Goal: Use online tool/utility: Utilize a website feature to perform a specific function

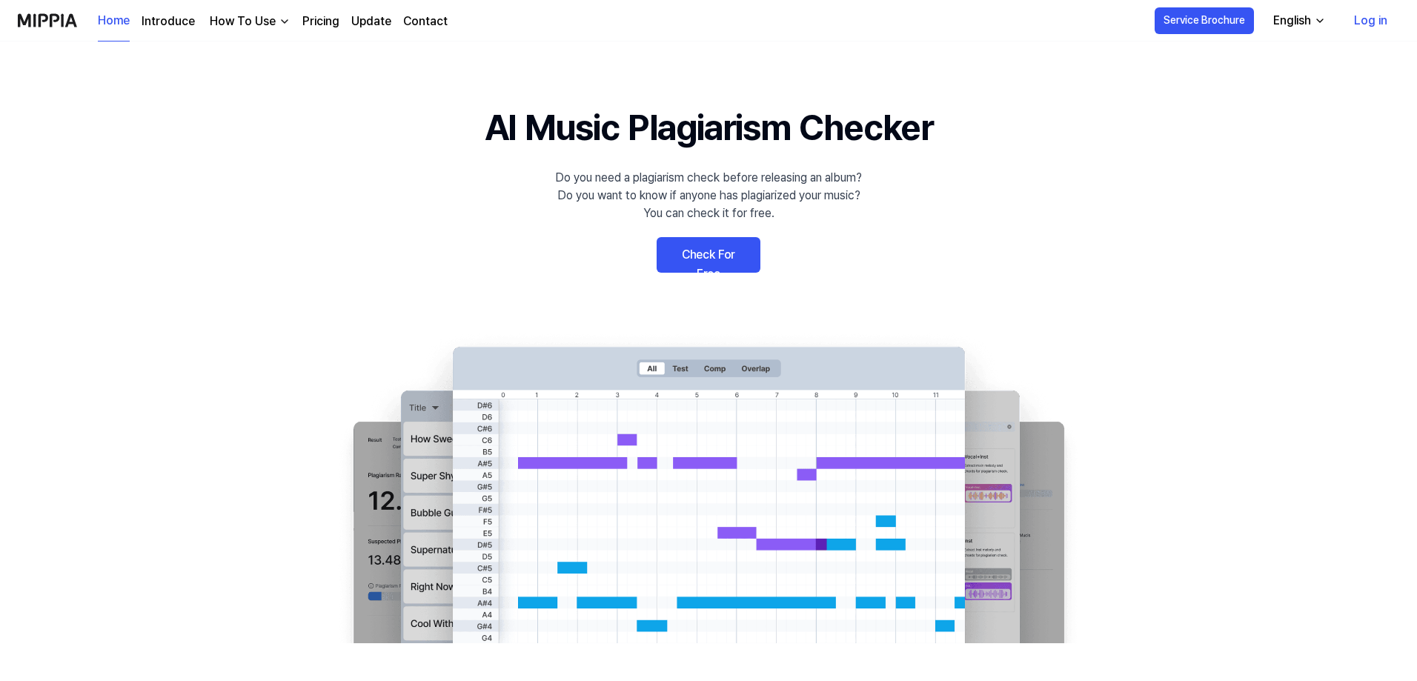
click at [1372, 21] on link "Log in" at bounding box center [1370, 21] width 57 height 42
drag, startPoint x: 714, startPoint y: 252, endPoint x: 695, endPoint y: 267, distance: 24.3
click at [712, 254] on link "Check For Free" at bounding box center [709, 255] width 104 height 36
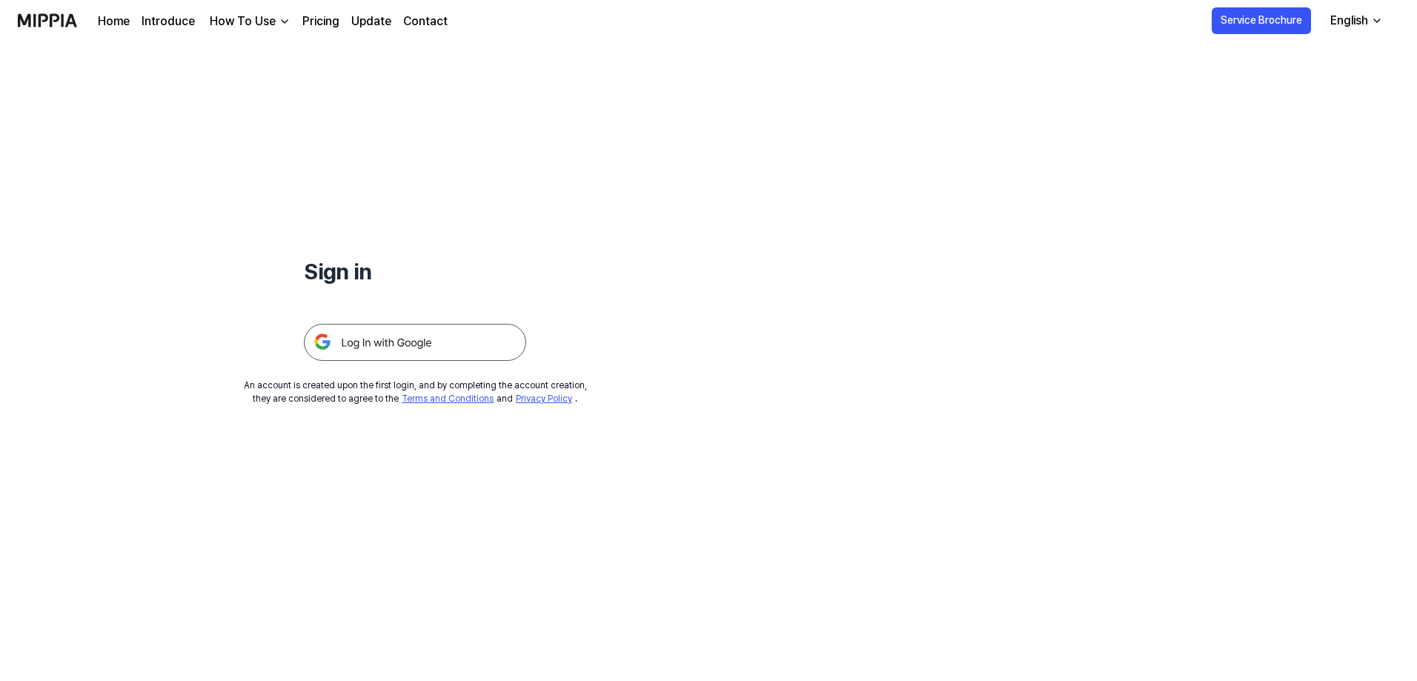
click at [427, 339] on img at bounding box center [415, 342] width 222 height 37
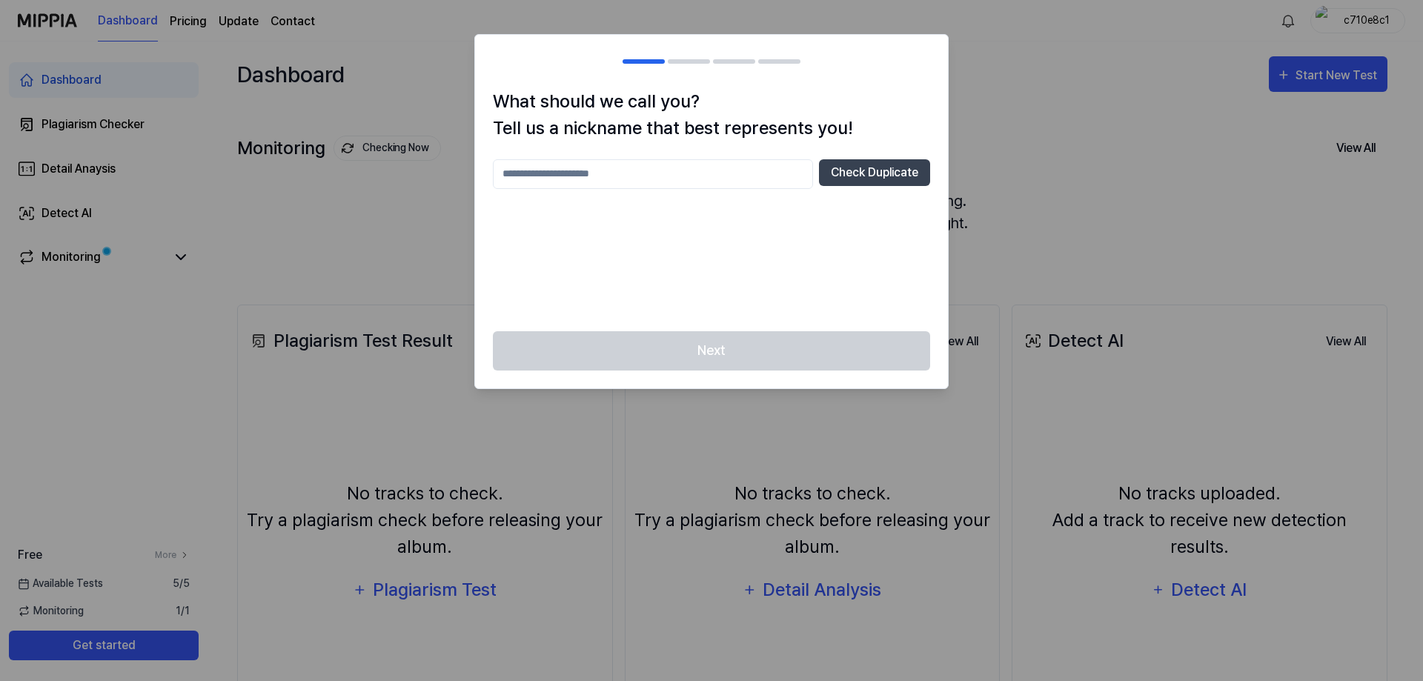
click at [632, 176] on input "text" at bounding box center [653, 174] width 320 height 30
type input "*********"
click at [846, 175] on button "Check Duplicate" at bounding box center [874, 172] width 111 height 27
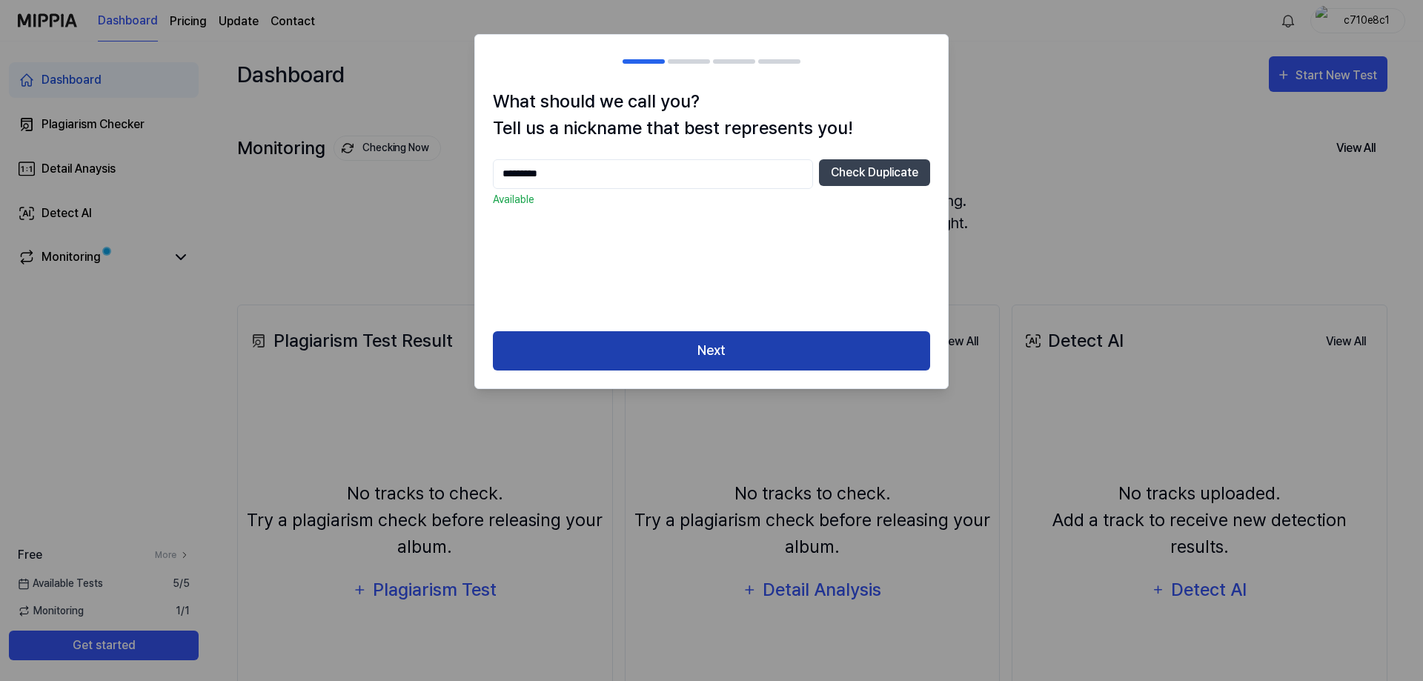
click at [701, 336] on button "Next" at bounding box center [711, 350] width 437 height 39
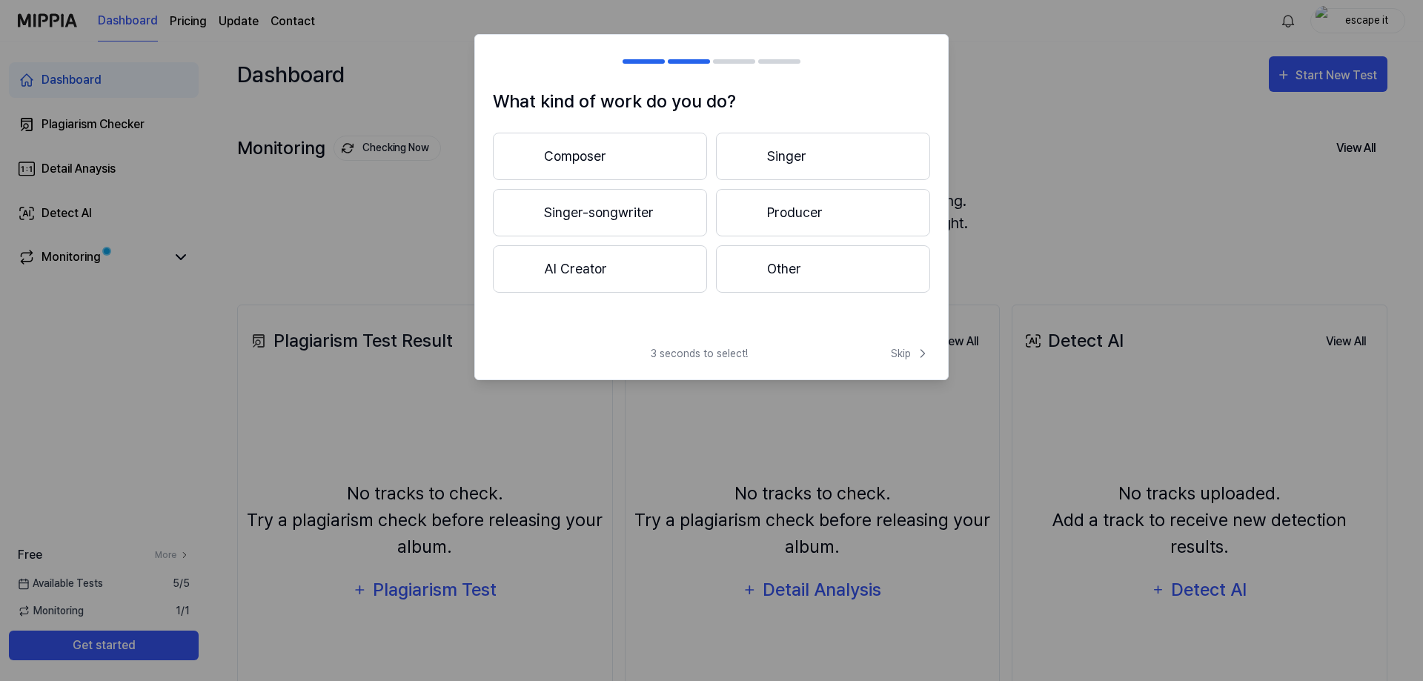
drag, startPoint x: 629, startPoint y: 276, endPoint x: 640, endPoint y: 274, distance: 12.1
click at [631, 274] on button "AI Creator" at bounding box center [600, 268] width 214 height 47
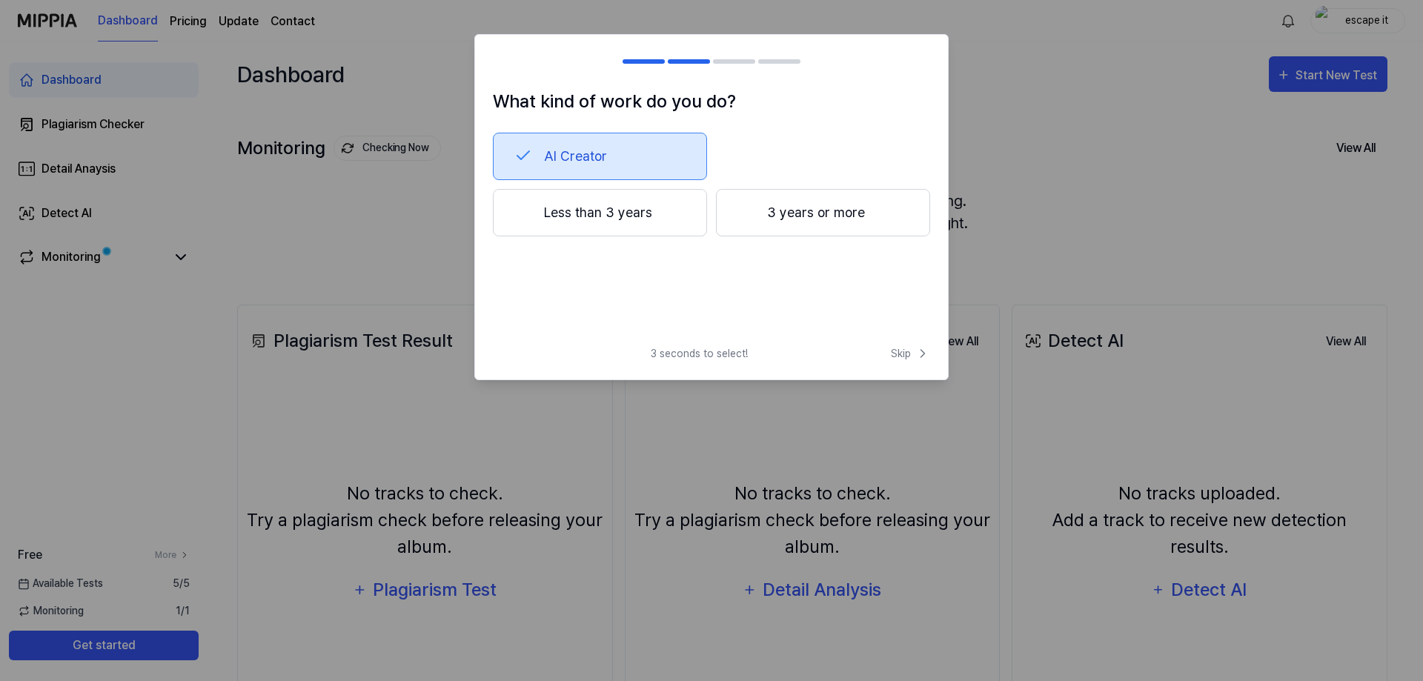
click at [649, 228] on button "Less than 3 years" at bounding box center [600, 212] width 214 height 47
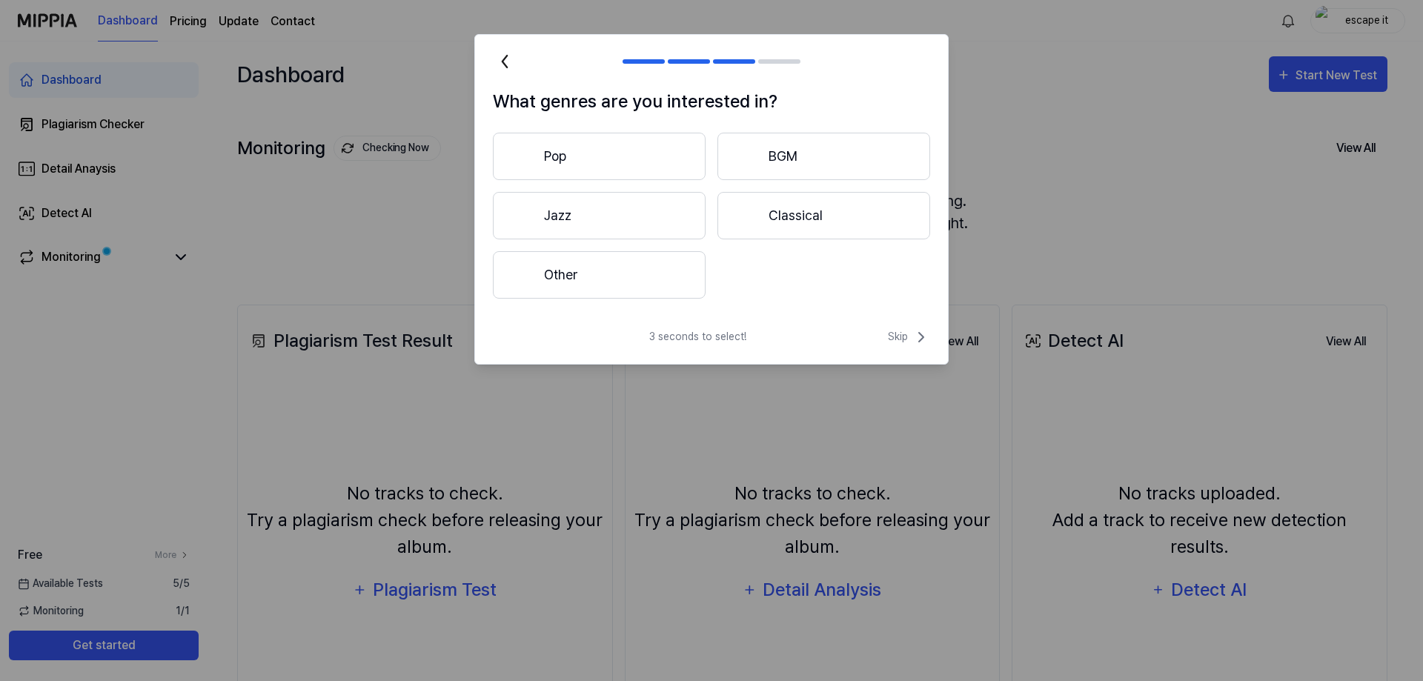
click at [633, 214] on button "Jazz" at bounding box center [599, 215] width 213 height 47
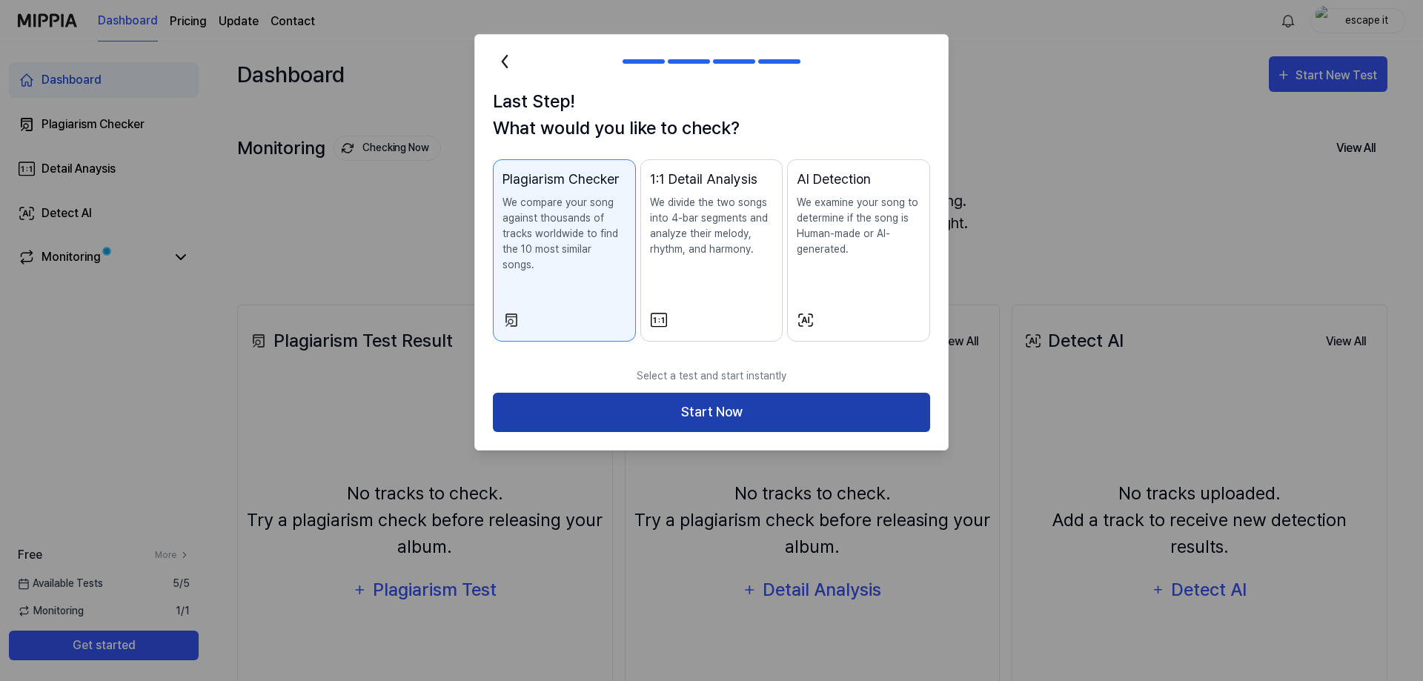
click at [688, 393] on button "Start Now" at bounding box center [711, 412] width 437 height 39
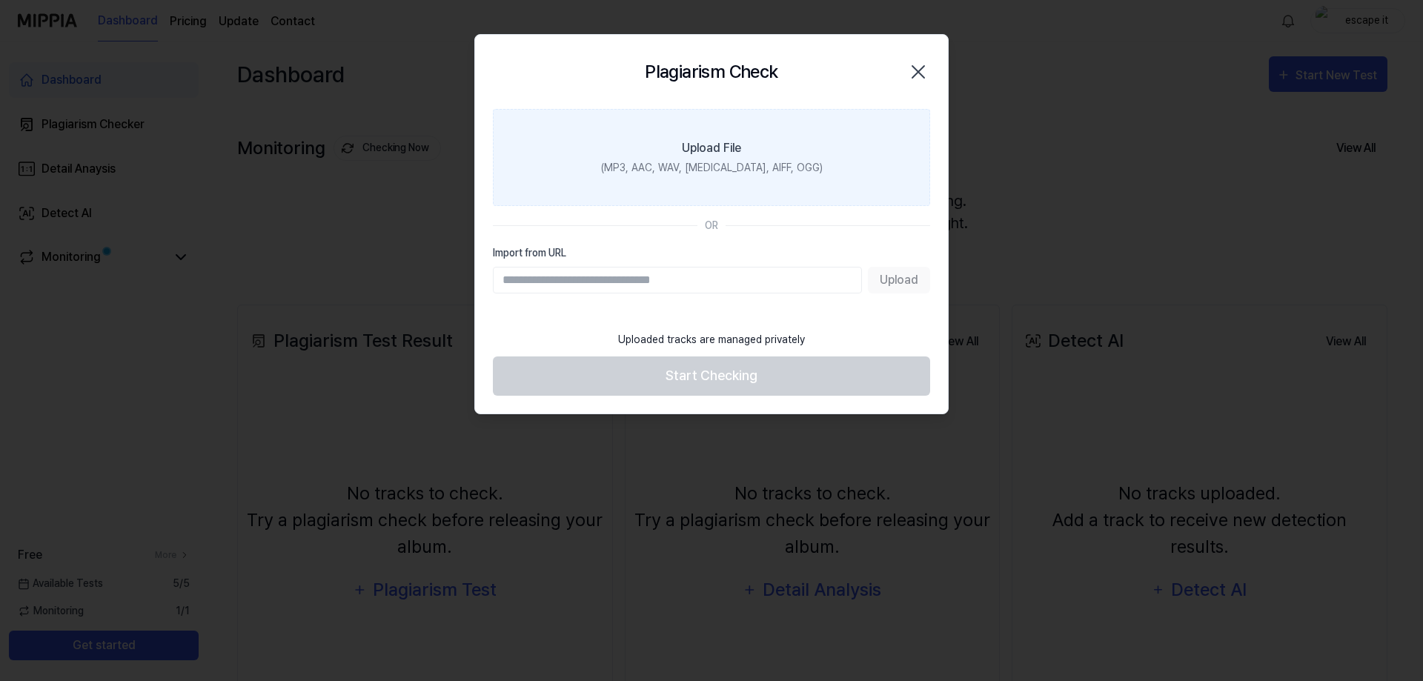
click at [726, 157] on label "Upload File (MP3, AAC, WAV, [MEDICAL_DATA], AIFF, OGG)" at bounding box center [711, 157] width 437 height 97
click at [0, 0] on input "Upload File (MP3, AAC, WAV, [MEDICAL_DATA], AIFF, OGG)" at bounding box center [0, 0] width 0 height 0
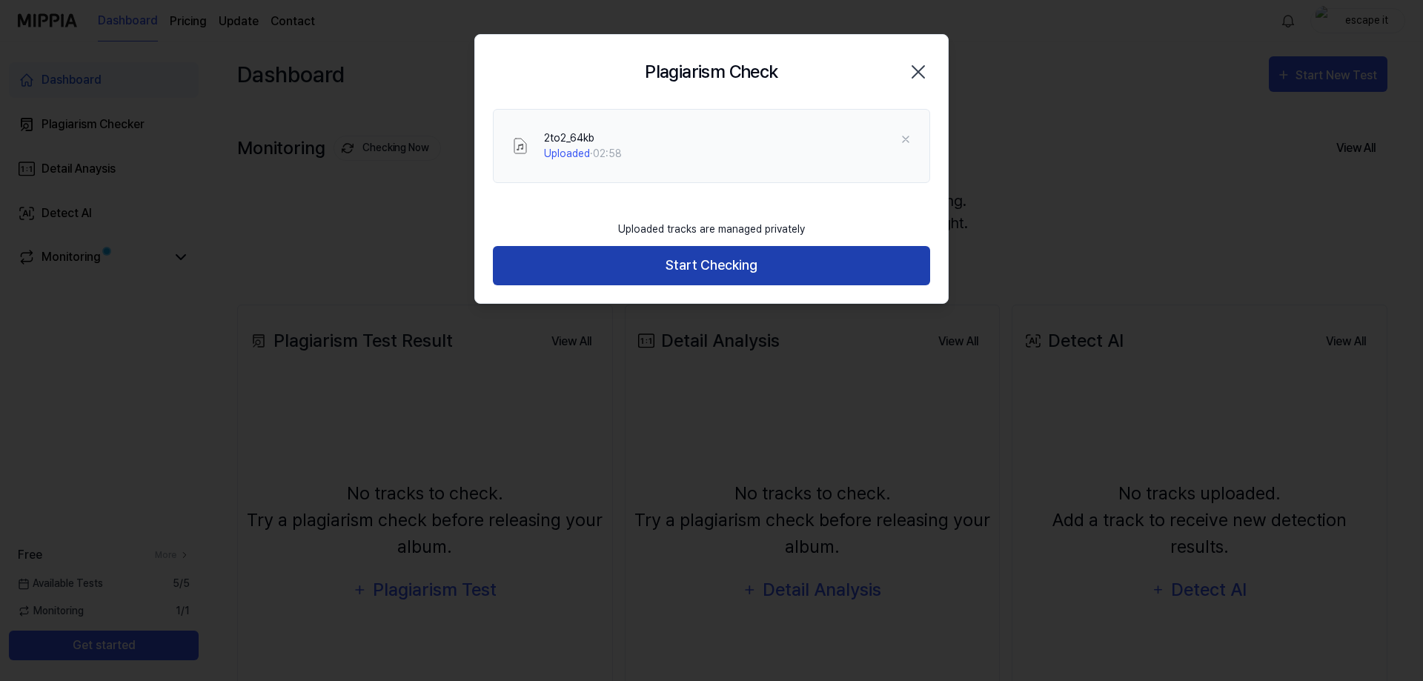
click at [729, 261] on button "Start Checking" at bounding box center [711, 265] width 437 height 39
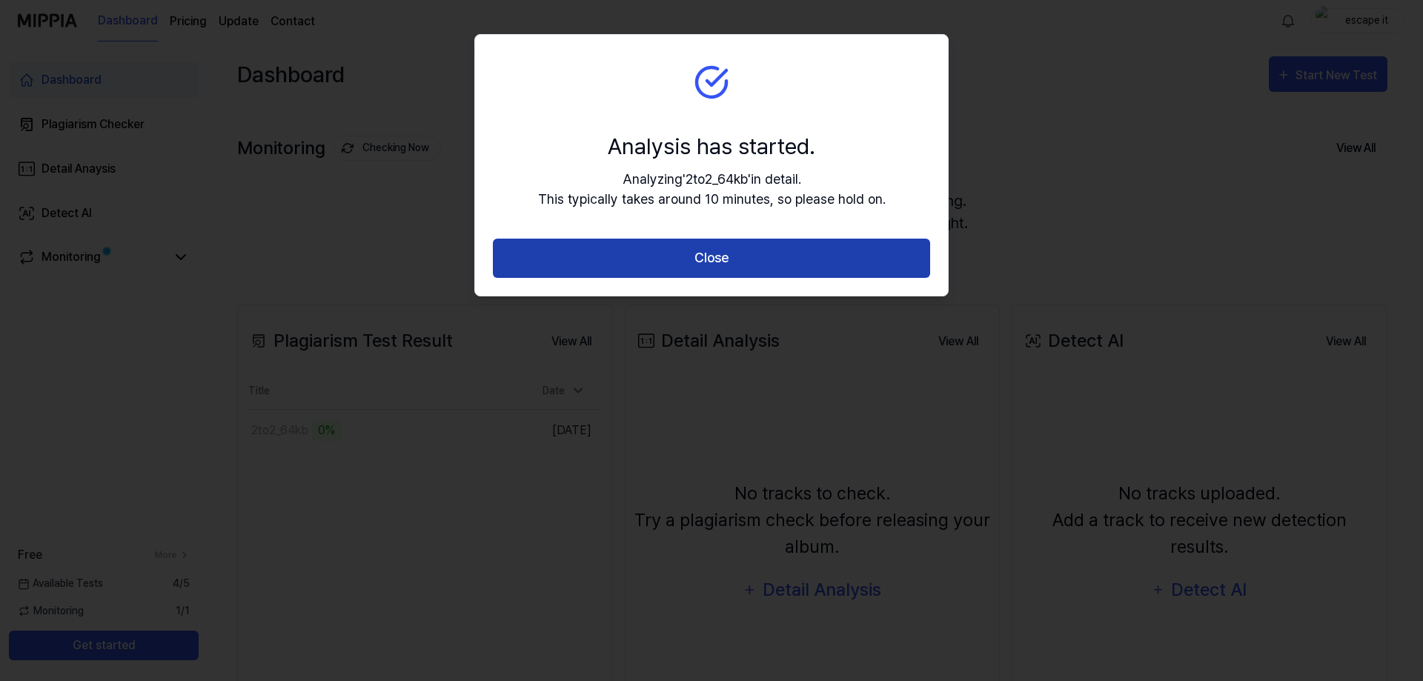
click at [772, 254] on button "Close" at bounding box center [711, 258] width 437 height 39
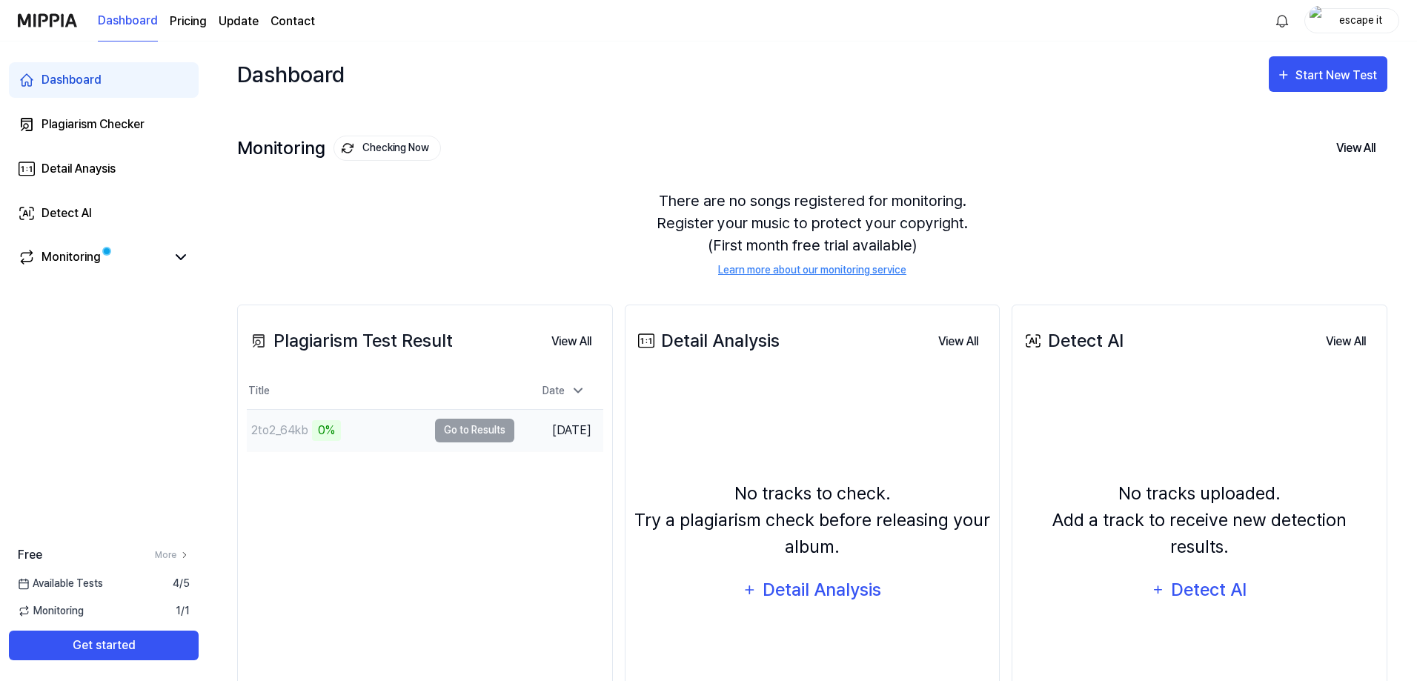
click at [454, 430] on td "2to2_64kb 0% Go to Results" at bounding box center [381, 431] width 268 height 42
